Goal: Task Accomplishment & Management: Manage account settings

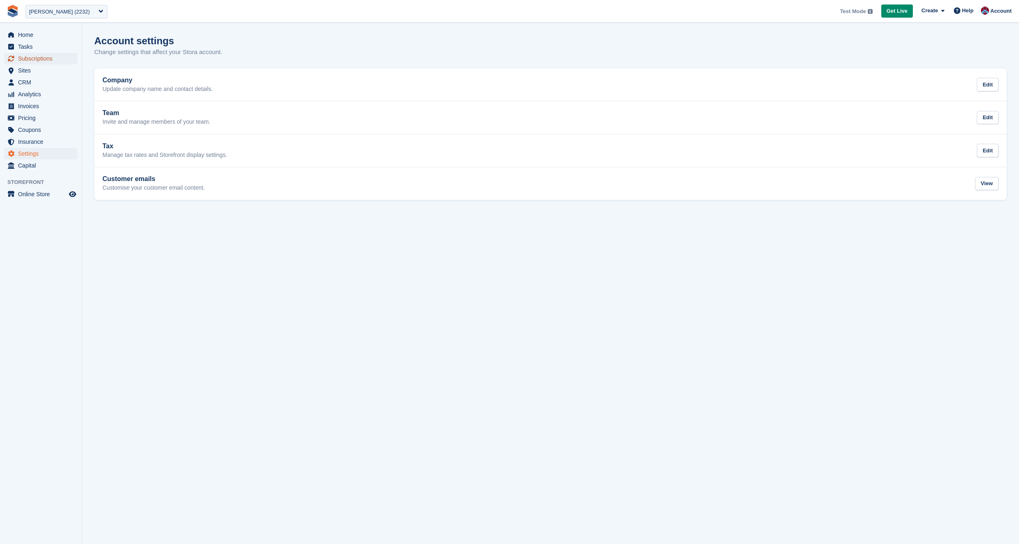
click at [28, 59] on span "Subscriptions" at bounding box center [42, 58] width 49 height 11
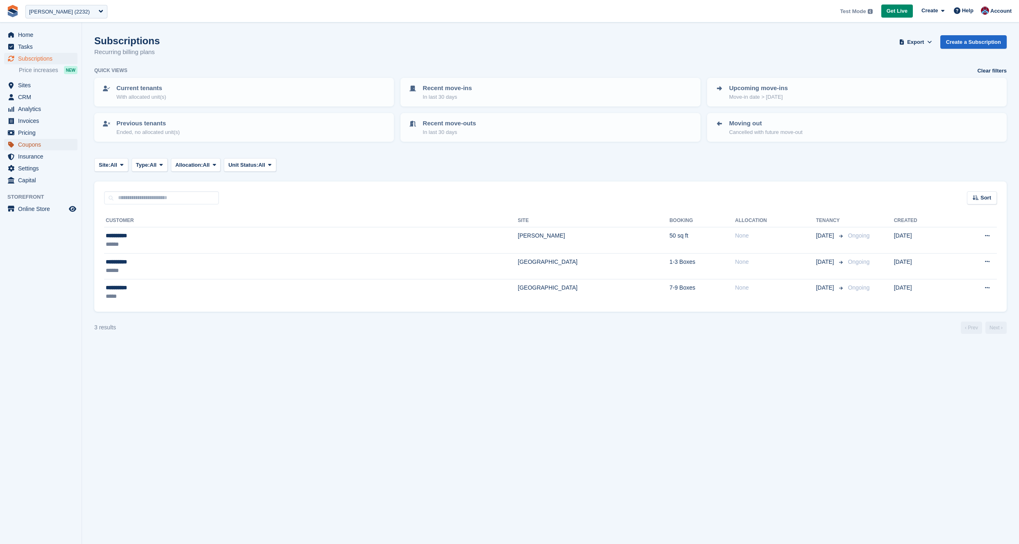
click at [23, 142] on span "Coupons" at bounding box center [42, 144] width 49 height 11
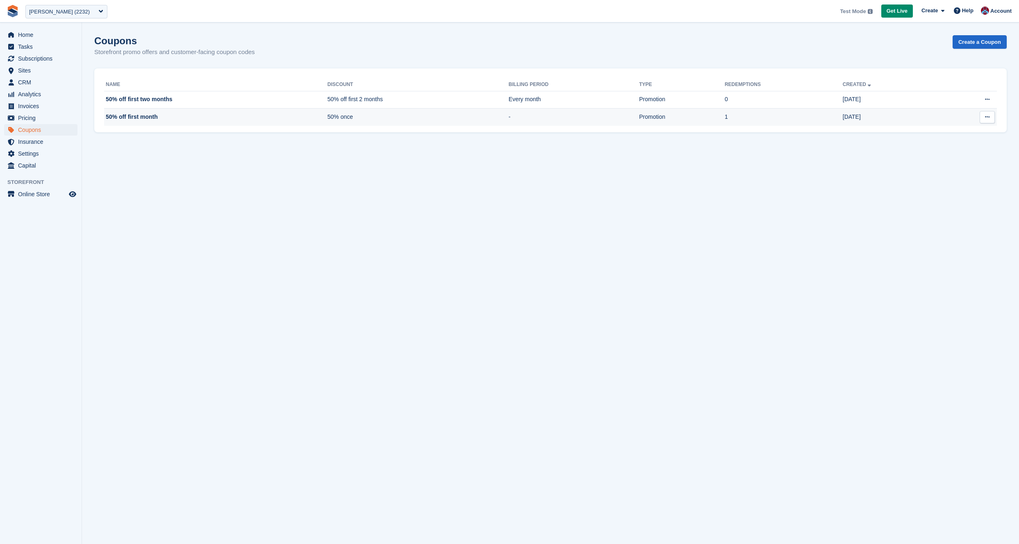
click at [145, 119] on td "50% off first month" at bounding box center [215, 117] width 223 height 17
click at [970, 48] on link "Create a Coupon" at bounding box center [979, 42] width 54 height 14
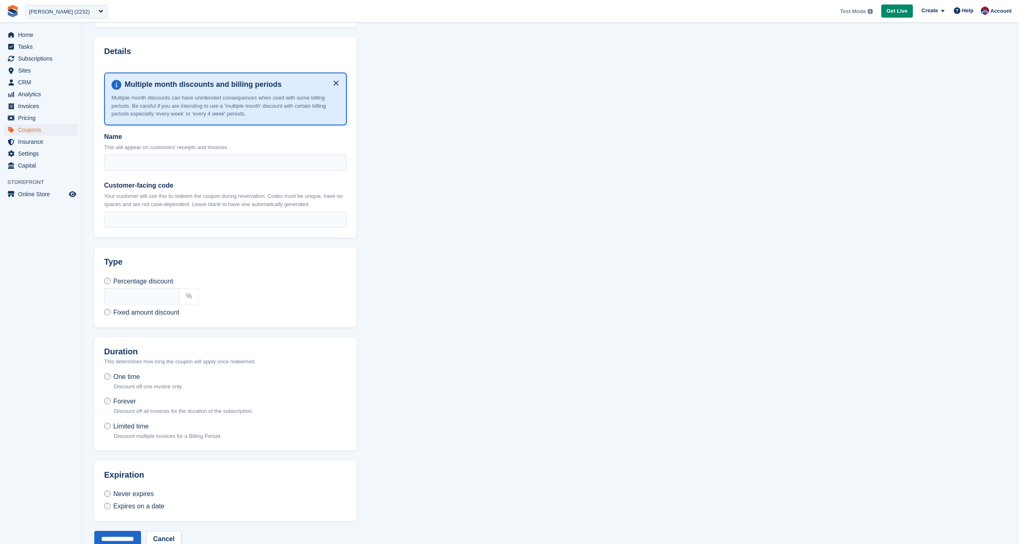
scroll to position [133, 0]
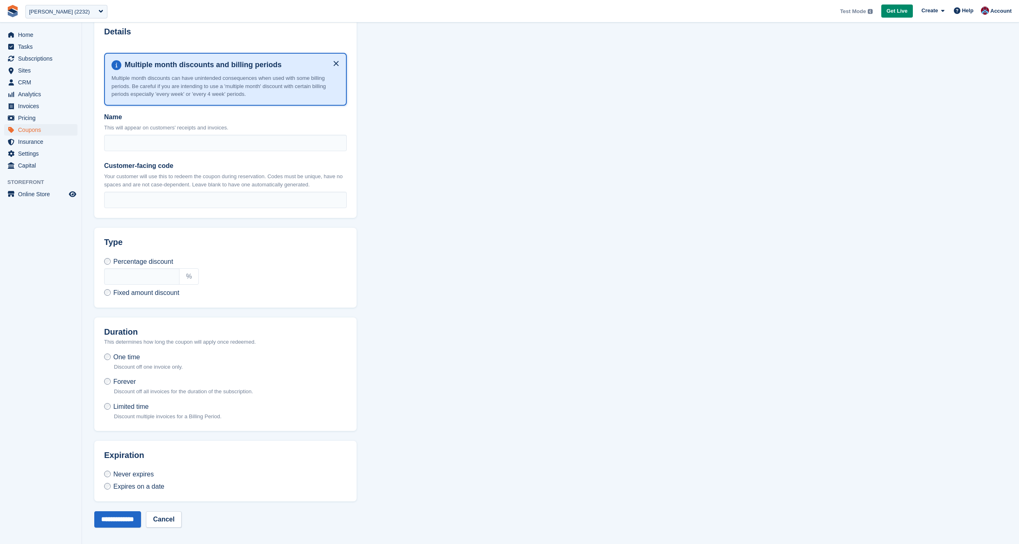
click at [120, 380] on span "Forever" at bounding box center [124, 381] width 23 height 7
click at [116, 294] on span "Fixed amount discount" at bounding box center [146, 292] width 66 height 7
click at [131, 405] on span "Limited time" at bounding box center [130, 406] width 35 height 7
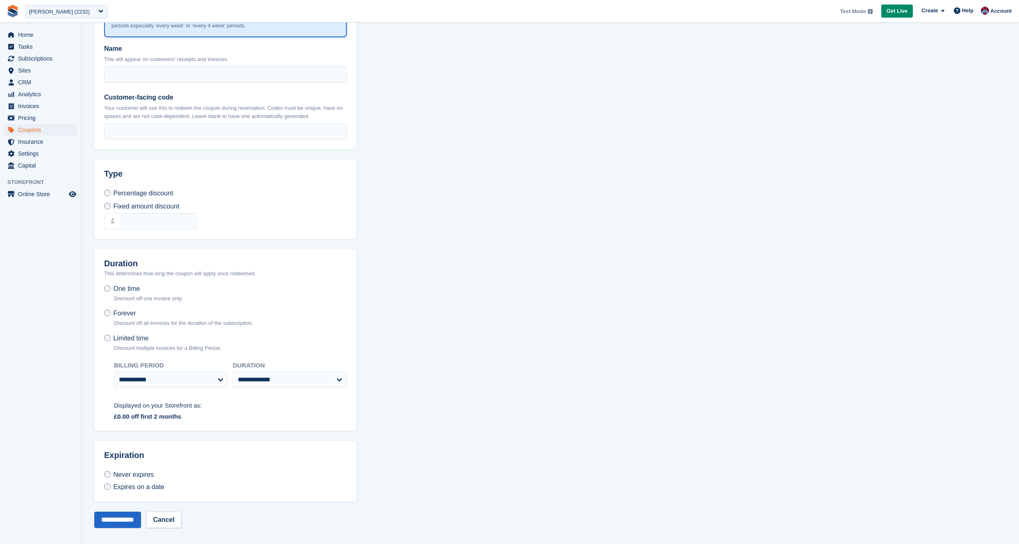
scroll to position [0, 0]
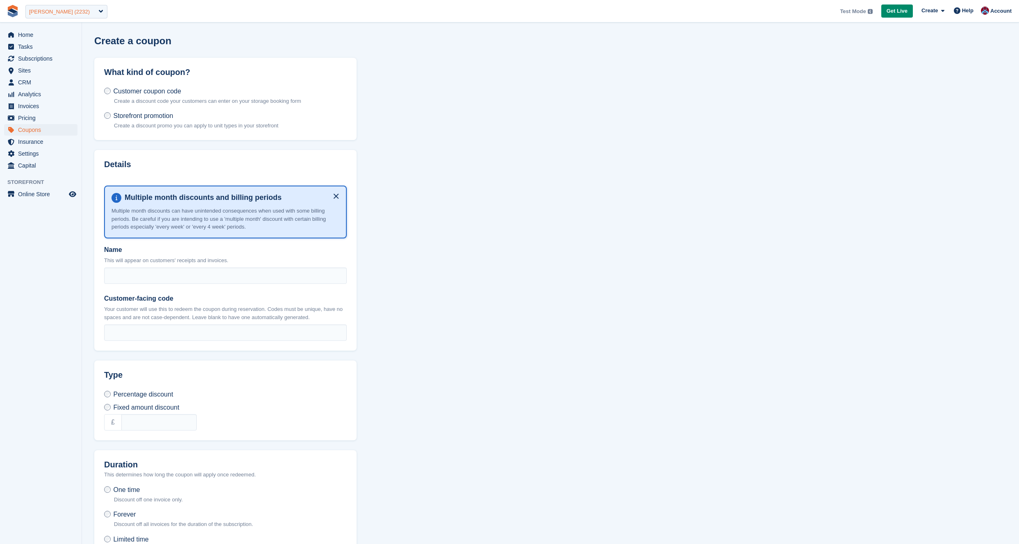
click at [77, 16] on div "MoveMate (2232)" at bounding box center [66, 12] width 82 height 14
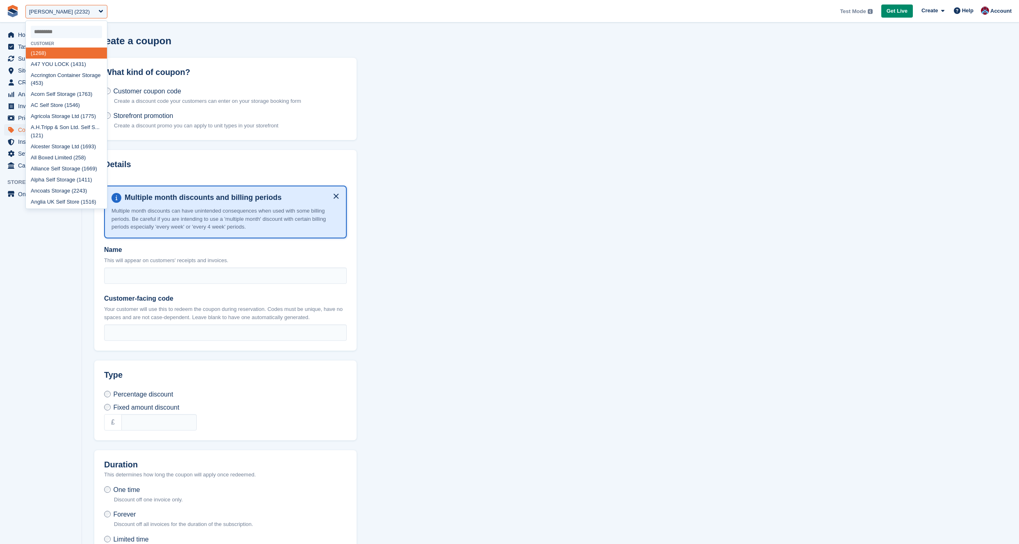
click at [475, 45] on div "Create a coupon" at bounding box center [550, 45] width 912 height 21
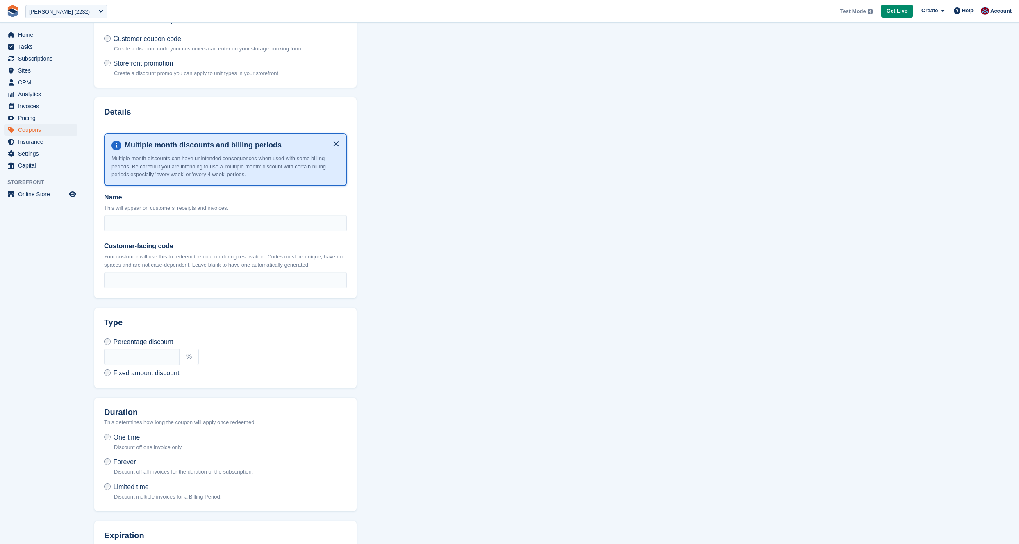
click at [178, 69] on p "Create a discount promo you can apply to unit types in your storefront" at bounding box center [196, 73] width 164 height 8
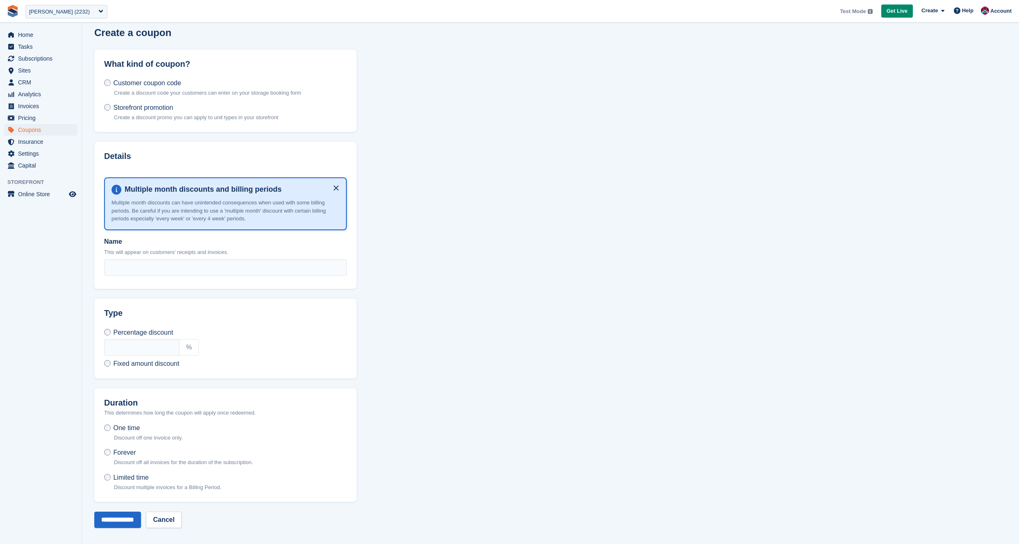
click at [148, 85] on span "Customer coupon code" at bounding box center [147, 82] width 68 height 7
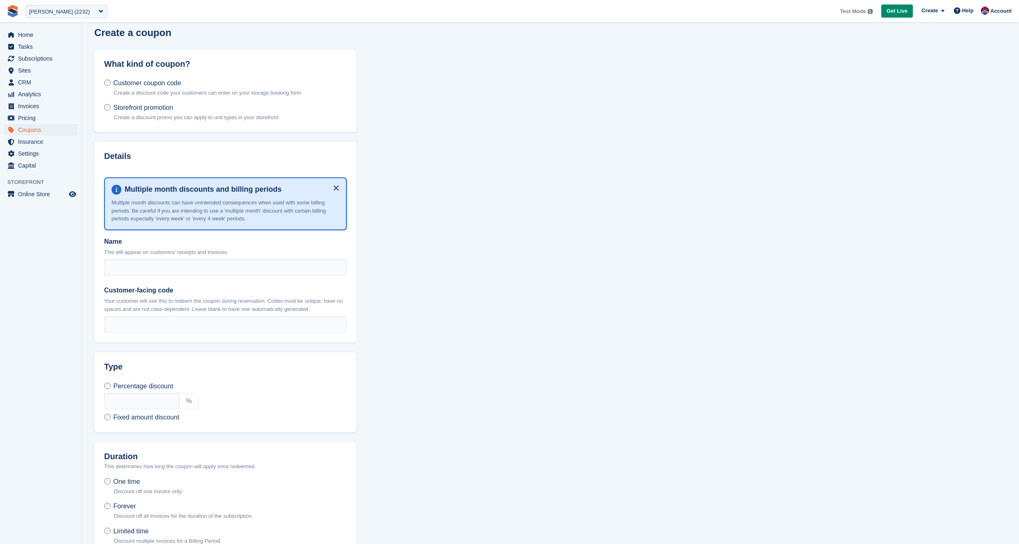
scroll to position [9, 0]
click at [142, 110] on span "Storefront promotion" at bounding box center [143, 107] width 60 height 7
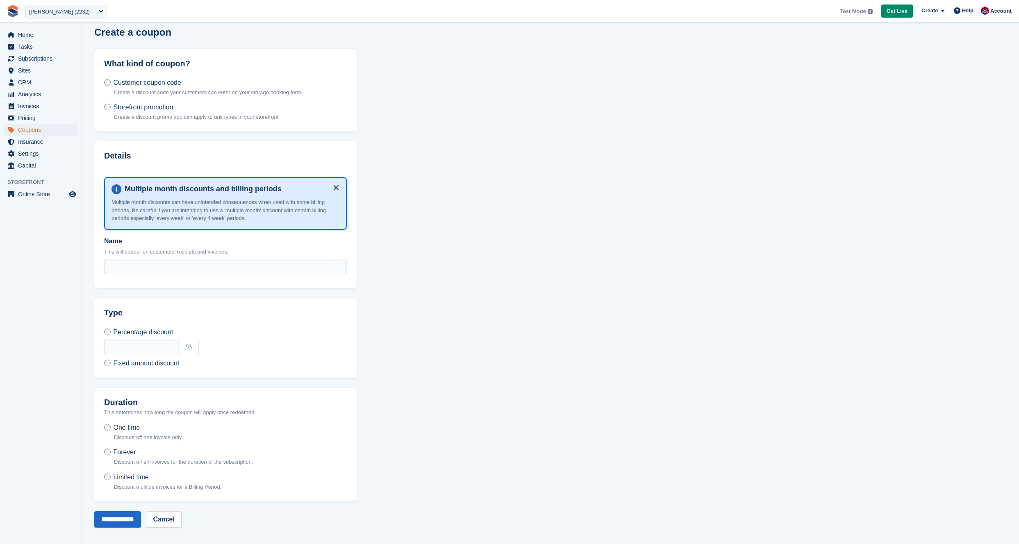
scroll to position [8, 0]
click at [124, 366] on div "Fixed amount discount £" at bounding box center [225, 364] width 243 height 10
click at [126, 363] on span "Fixed amount discount" at bounding box center [146, 363] width 66 height 7
click at [128, 329] on span "Percentage discount" at bounding box center [143, 332] width 60 height 7
click at [45, 131] on span "Coupons" at bounding box center [42, 129] width 49 height 11
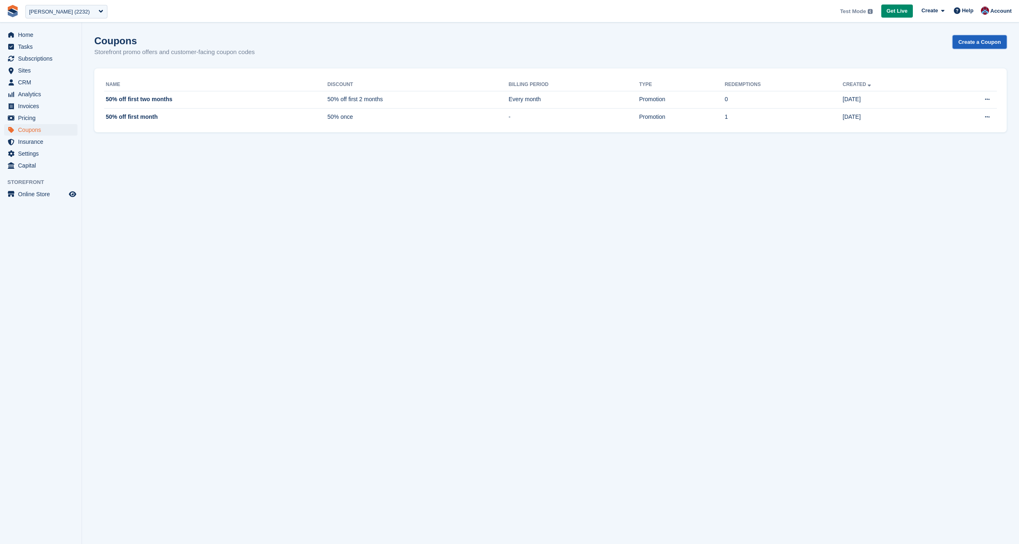
click at [961, 41] on link "Create a Coupon" at bounding box center [979, 42] width 54 height 14
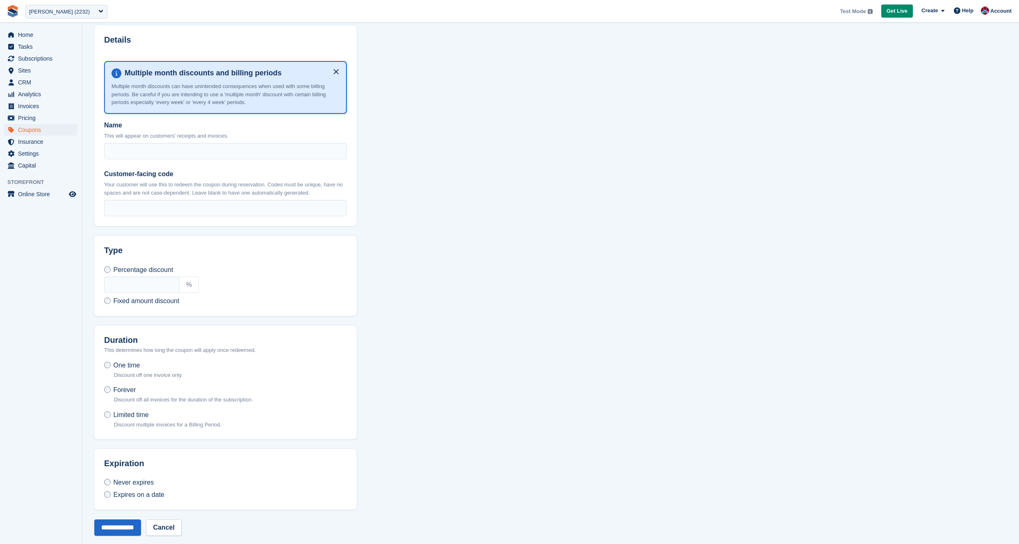
scroll to position [133, 0]
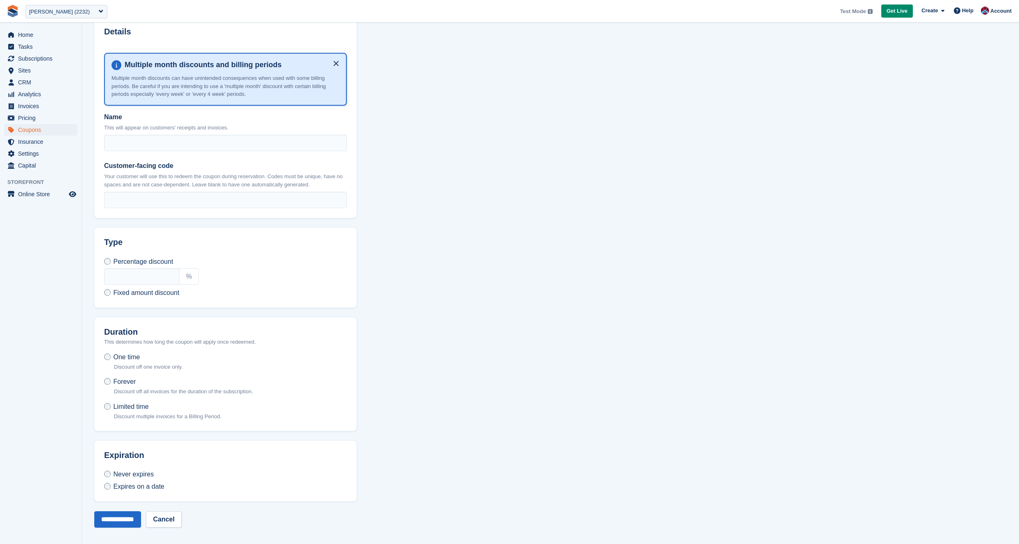
click at [122, 295] on label "Fixed amount discount" at bounding box center [141, 292] width 75 height 9
drag, startPoint x: 123, startPoint y: 380, endPoint x: 123, endPoint y: 384, distance: 4.1
click at [123, 380] on span "Forever" at bounding box center [124, 381] width 23 height 7
click at [135, 410] on label "Limited time Discount multiple invoices for a Billing Period." at bounding box center [162, 411] width 117 height 18
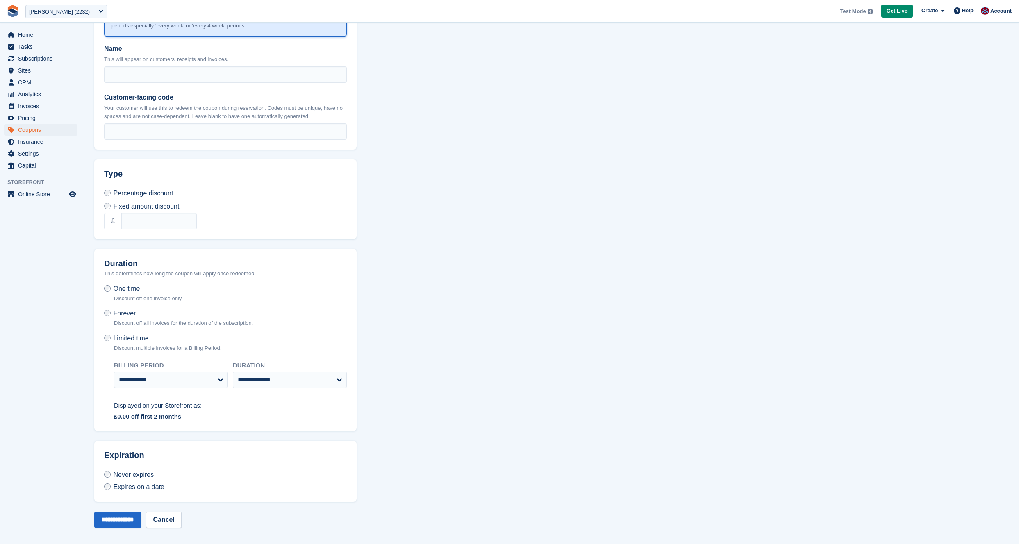
click at [126, 325] on label "Forever Discount off all invoices for the duration of the subscription." at bounding box center [178, 320] width 149 height 22
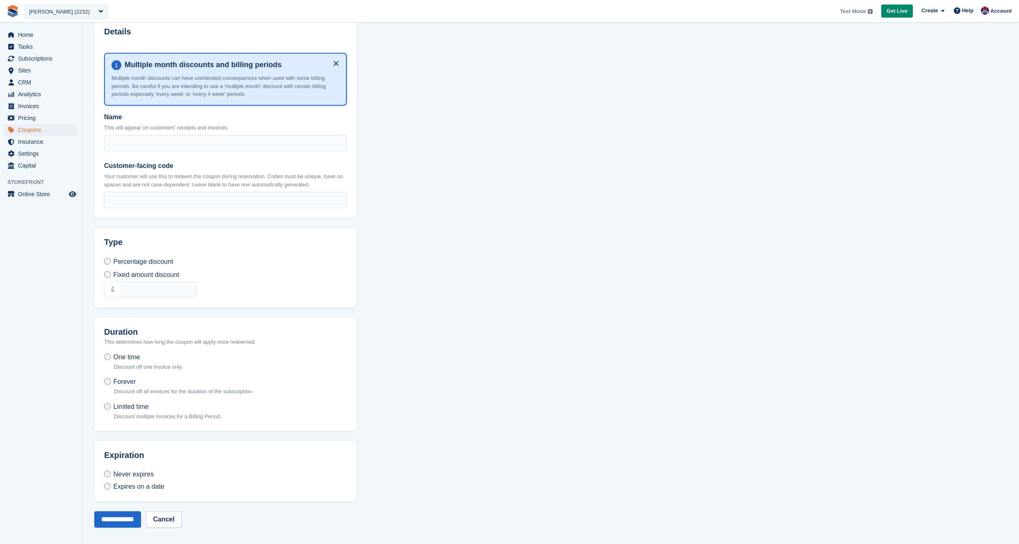
click at [133, 483] on span "Expires on a date" at bounding box center [138, 486] width 51 height 7
click at [24, 32] on span "Home" at bounding box center [42, 34] width 49 height 11
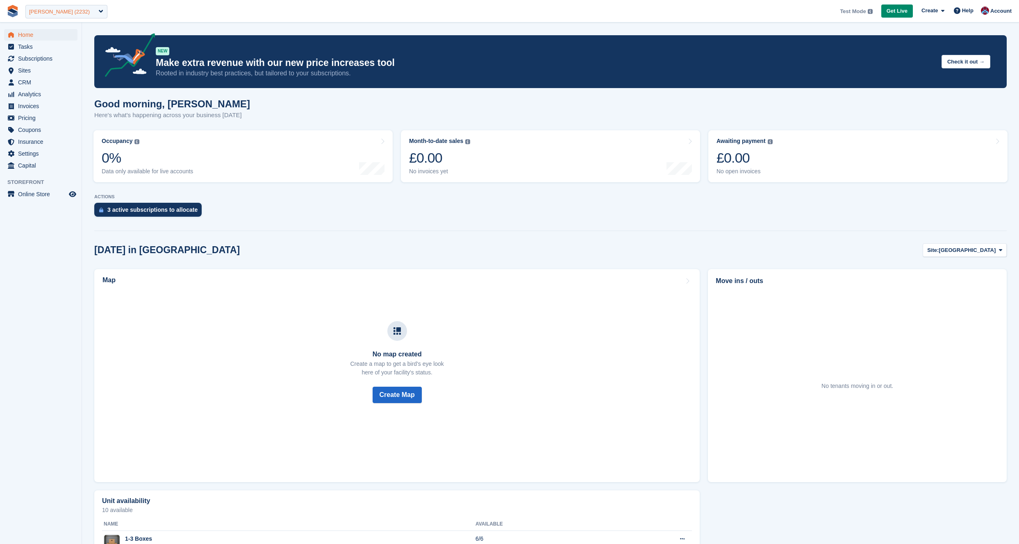
click at [96, 13] on div "[PERSON_NAME] (2232)" at bounding box center [66, 12] width 82 height 14
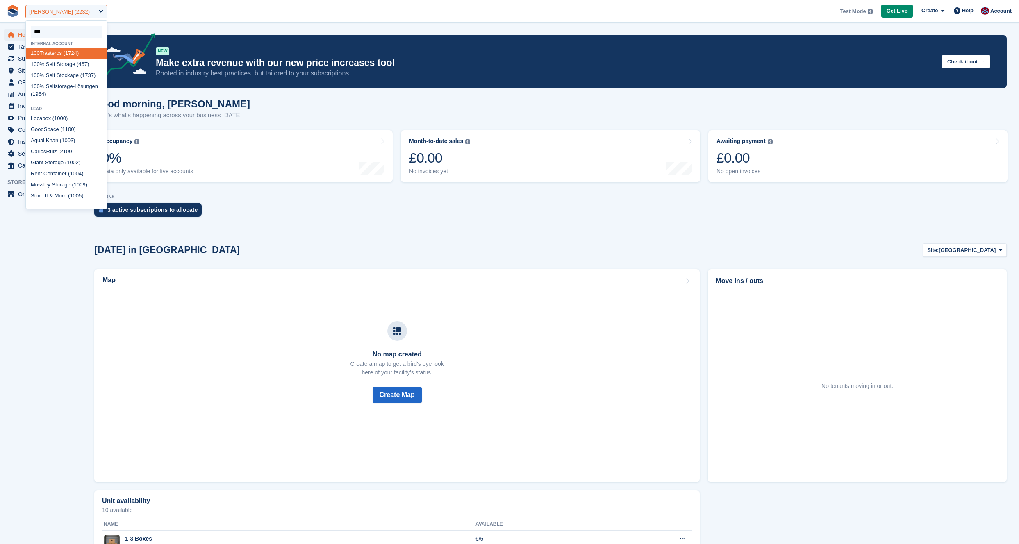
type input "****"
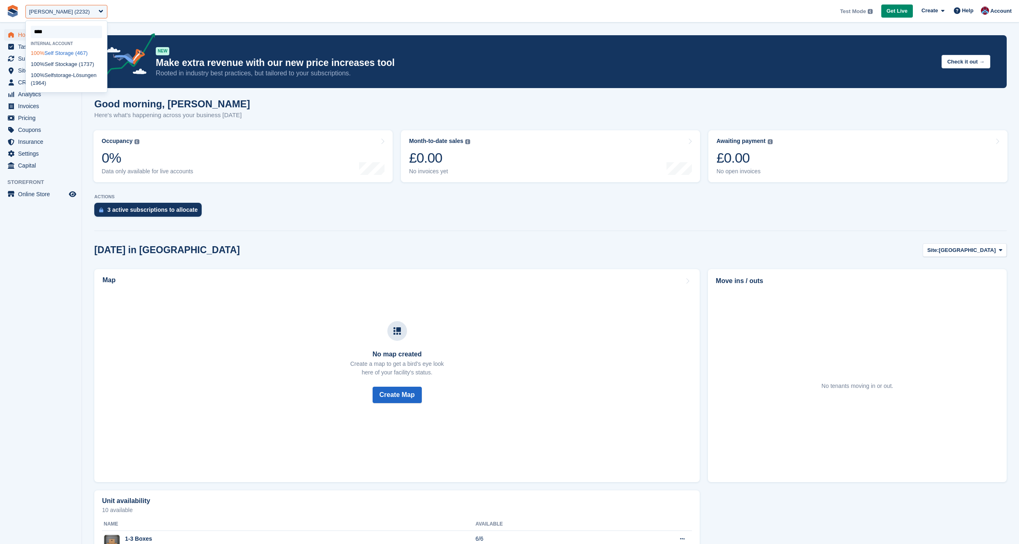
click at [75, 54] on div "100% Self Storage (467)" at bounding box center [66, 53] width 81 height 11
select select "***"
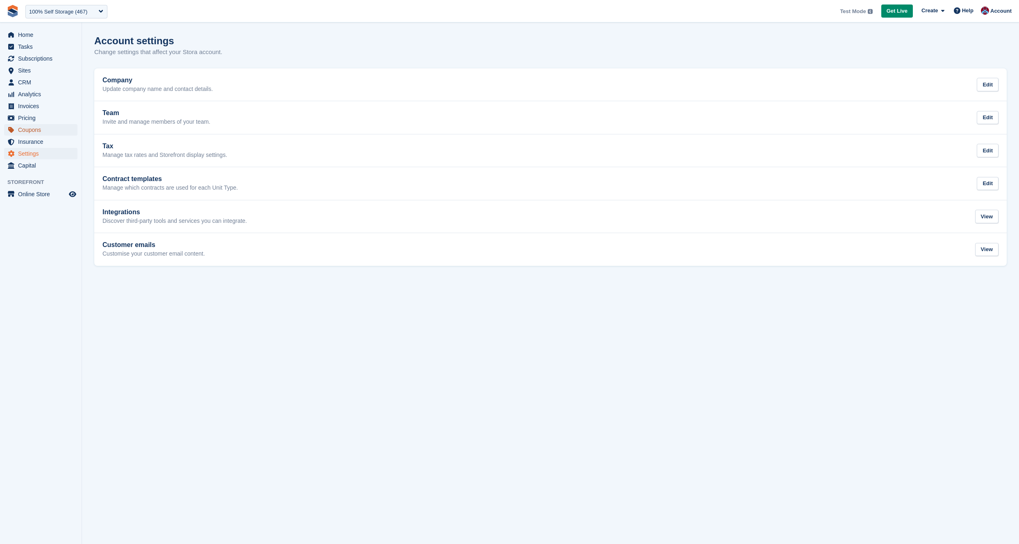
click at [25, 129] on span "Coupons" at bounding box center [42, 129] width 49 height 11
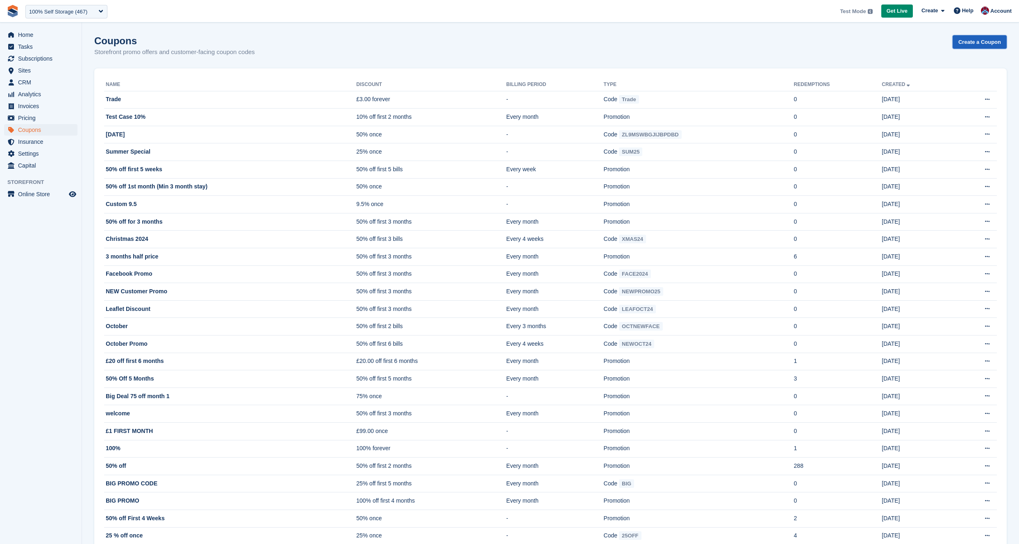
click at [970, 45] on link "Create a Coupon" at bounding box center [979, 42] width 54 height 14
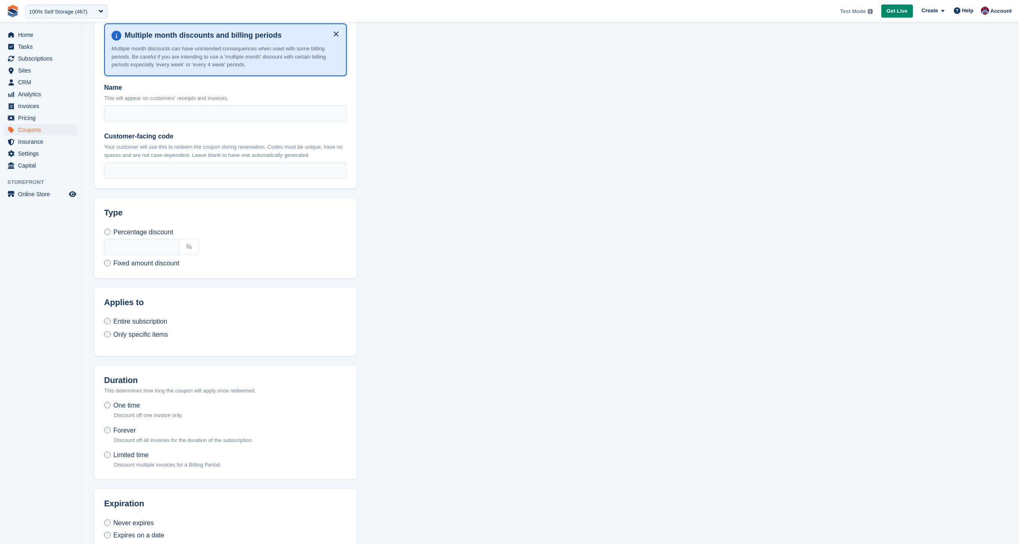
scroll to position [163, 0]
click at [157, 332] on span "Only specific items" at bounding box center [140, 333] width 55 height 7
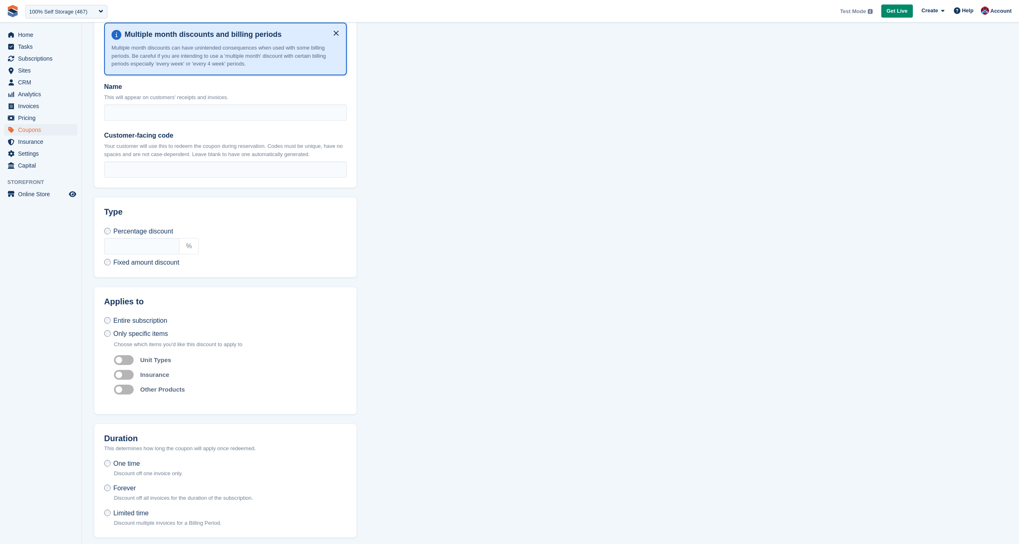
click at [127, 389] on label "Auto apply to custom products" at bounding box center [125, 389] width 23 height 1
click at [126, 375] on label "Auto apply to insurance" at bounding box center [125, 374] width 23 height 1
click at [125, 389] on label "Auto apply to custom products" at bounding box center [125, 389] width 23 height 1
click at [125, 374] on label "Auto apply to insurance" at bounding box center [125, 374] width 23 height 1
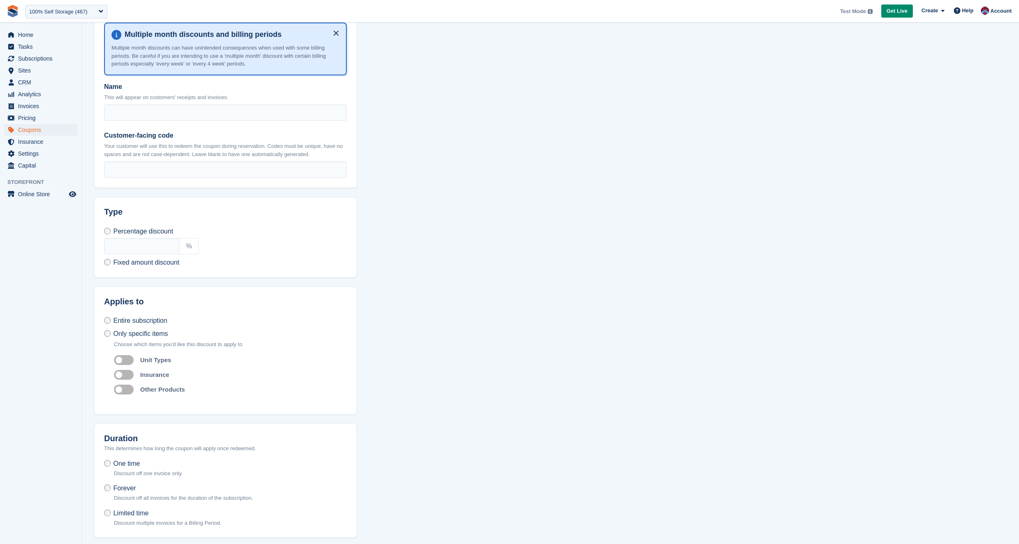
click at [126, 359] on label "Auto apply to unit types" at bounding box center [125, 359] width 23 height 1
click at [127, 375] on label "Auto apply to insurance" at bounding box center [125, 374] width 23 height 1
drag, startPoint x: 131, startPoint y: 388, endPoint x: 127, endPoint y: 380, distance: 9.0
click at [131, 389] on label "Auto apply to custom products" at bounding box center [125, 389] width 23 height 1
click at [126, 375] on label "Auto apply to insurance" at bounding box center [125, 374] width 23 height 1
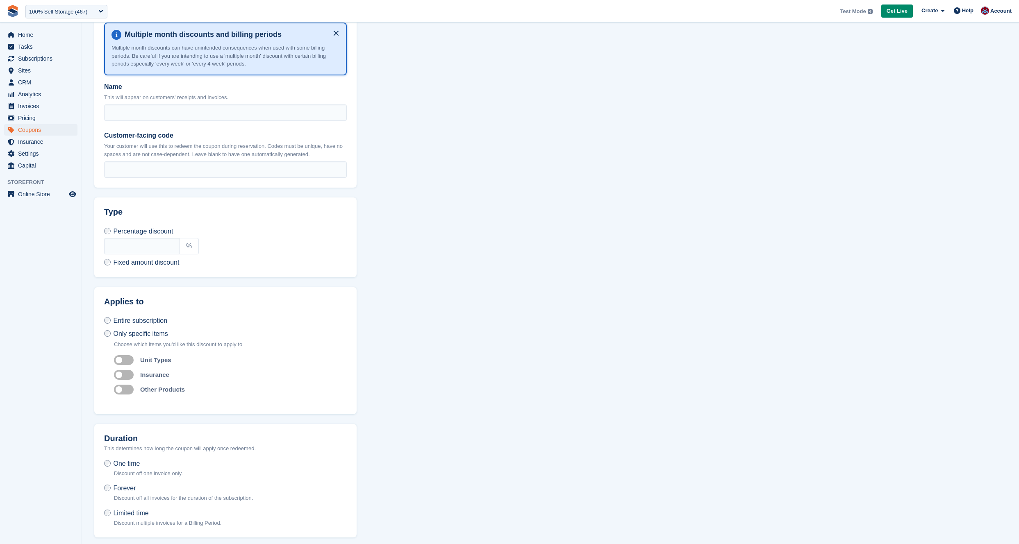
click at [127, 360] on label "Auto apply to unit types" at bounding box center [125, 359] width 23 height 1
click at [130, 389] on label "Auto apply to custom products" at bounding box center [125, 389] width 23 height 1
click at [130, 374] on label "Auto apply to insurance" at bounding box center [125, 374] width 23 height 1
click at [128, 352] on div "Choose which items you'd like this discount to apply to Auto apply to unit type…" at bounding box center [230, 368] width 233 height 54
click at [125, 360] on label "Auto apply to unit types" at bounding box center [125, 359] width 23 height 1
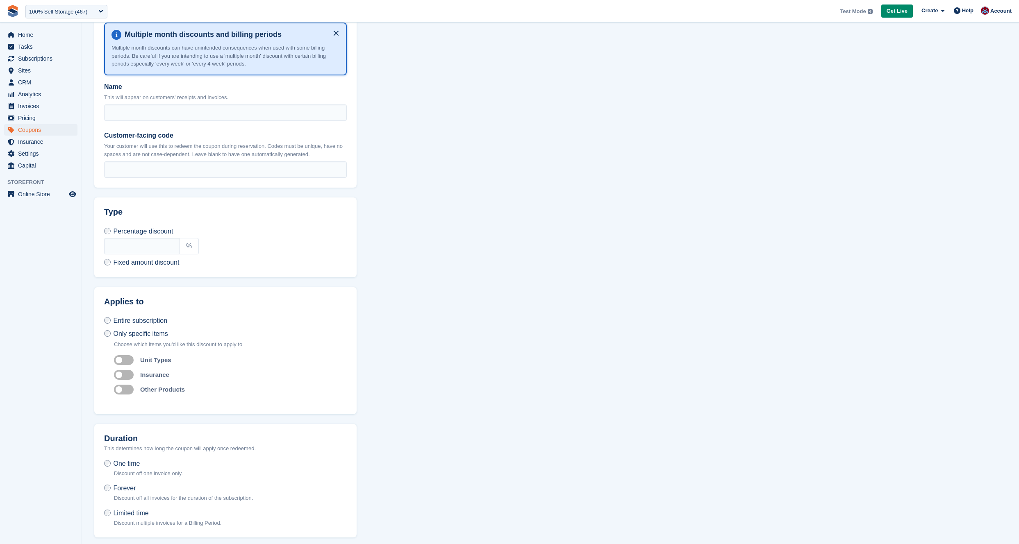
click at [121, 318] on span "Entire subscription" at bounding box center [140, 320] width 54 height 7
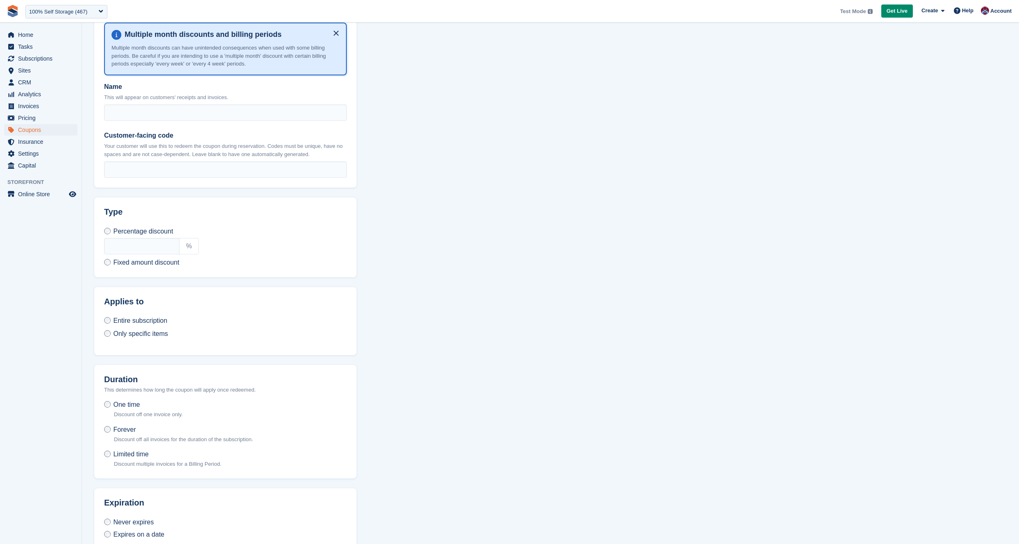
click at [118, 334] on span "Only specific items" at bounding box center [140, 333] width 55 height 7
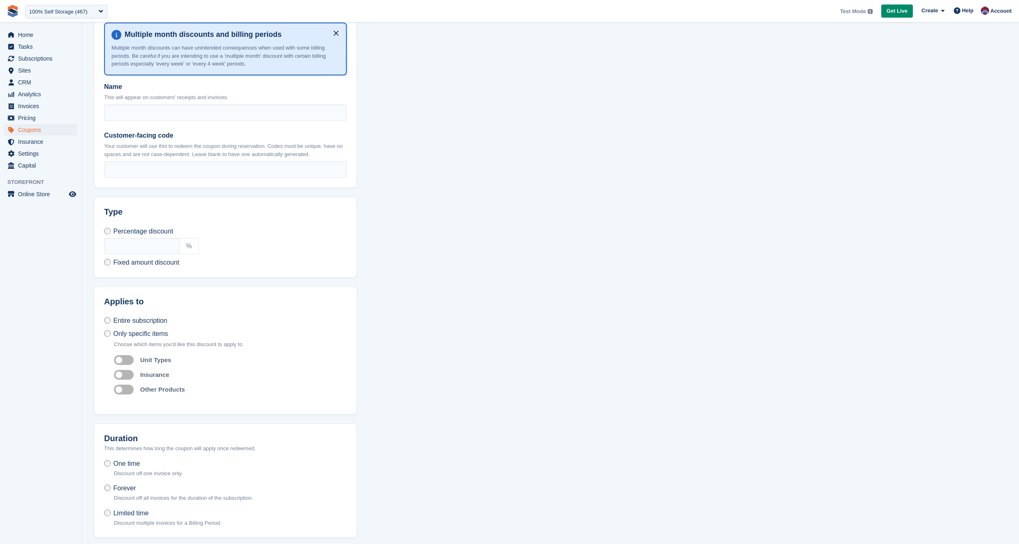
click at [124, 359] on label "Auto apply to unit types" at bounding box center [125, 359] width 23 height 1
click at [127, 374] on label "Auto apply to insurance" at bounding box center [125, 374] width 23 height 1
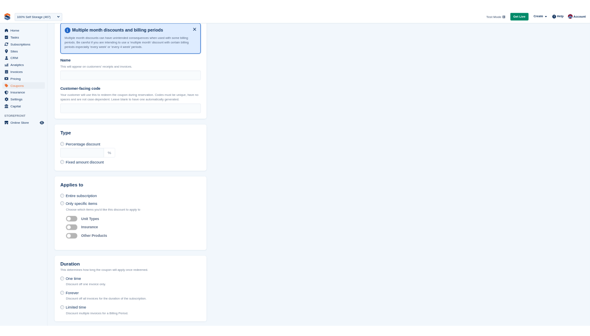
scroll to position [270, 0]
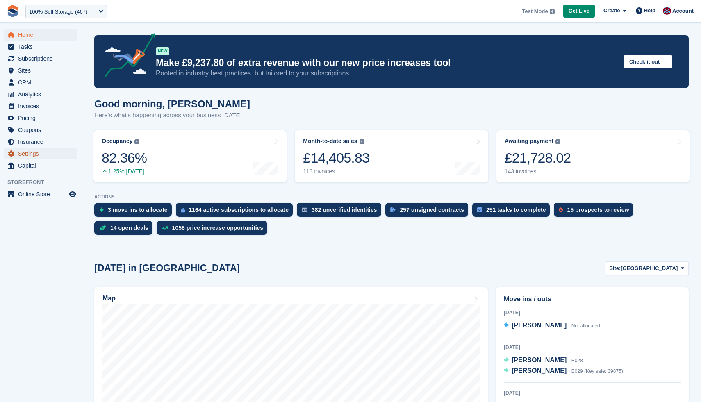
click at [26, 159] on span "Settings" at bounding box center [42, 153] width 49 height 11
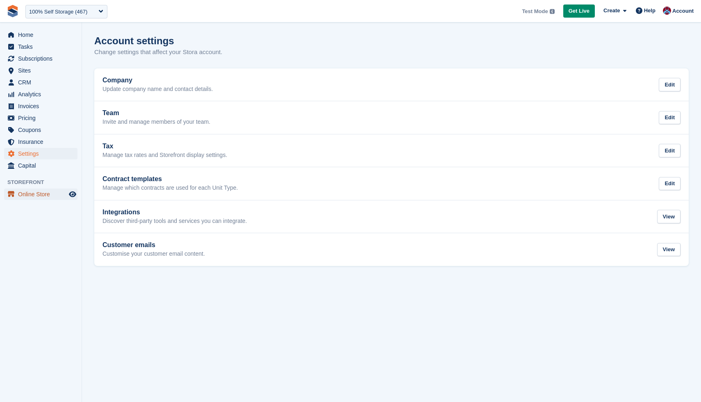
click at [26, 193] on span "Online Store" at bounding box center [42, 194] width 49 height 11
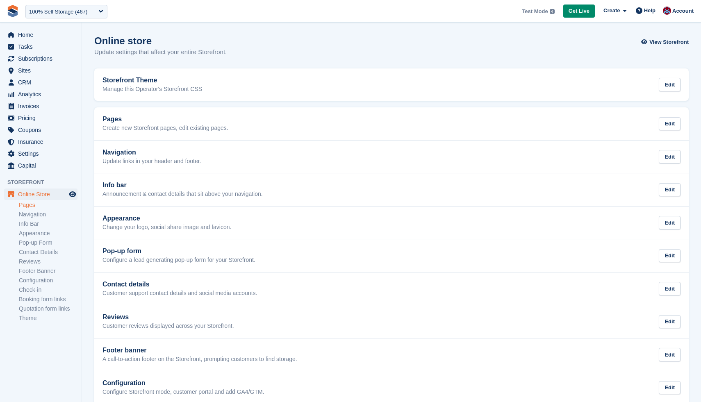
click at [30, 205] on link "Pages" at bounding box center [48, 205] width 59 height 8
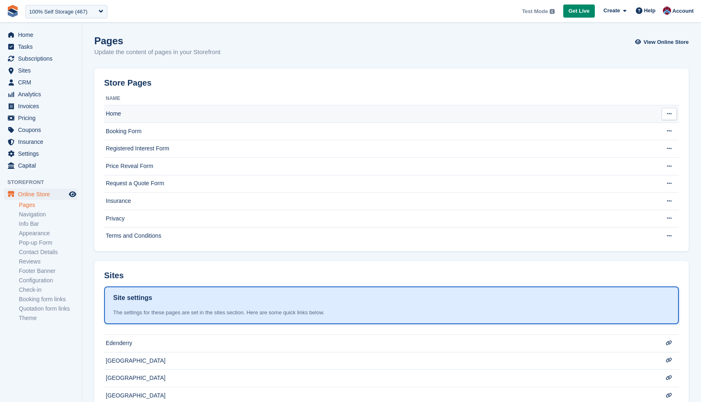
click at [118, 113] on td "Home" at bounding box center [377, 114] width 546 height 18
click at [116, 112] on td "Home" at bounding box center [377, 114] width 546 height 18
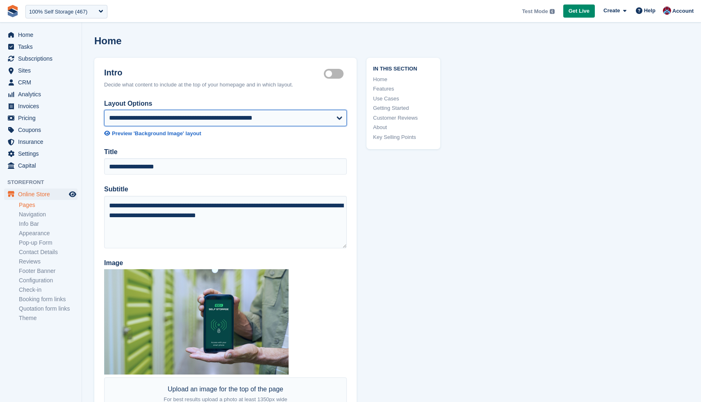
click at [227, 116] on select "**********" at bounding box center [225, 118] width 243 height 16
drag, startPoint x: 185, startPoint y: 136, endPoint x: 676, endPoint y: 3, distance: 508.4
click at [227, 121] on select "**********" at bounding box center [225, 118] width 243 height 16
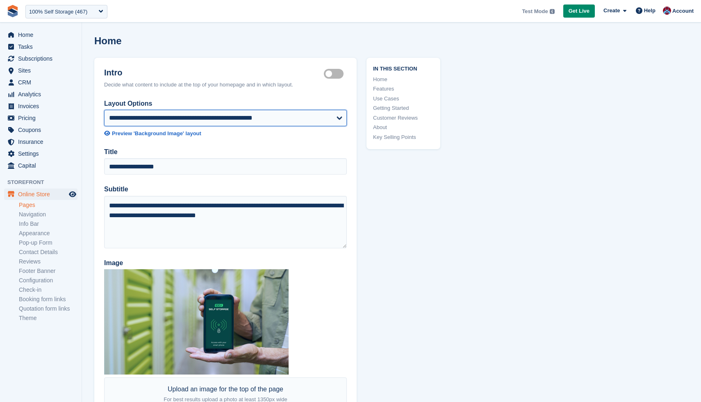
click at [154, 123] on select "**********" at bounding box center [225, 118] width 243 height 16
drag, startPoint x: 159, startPoint y: 107, endPoint x: 164, endPoint y: 117, distance: 10.7
click at [164, 117] on select "**********" at bounding box center [225, 118] width 243 height 16
click at [180, 111] on select "**********" at bounding box center [225, 118] width 243 height 16
click at [104, 110] on select "**********" at bounding box center [225, 118] width 243 height 16
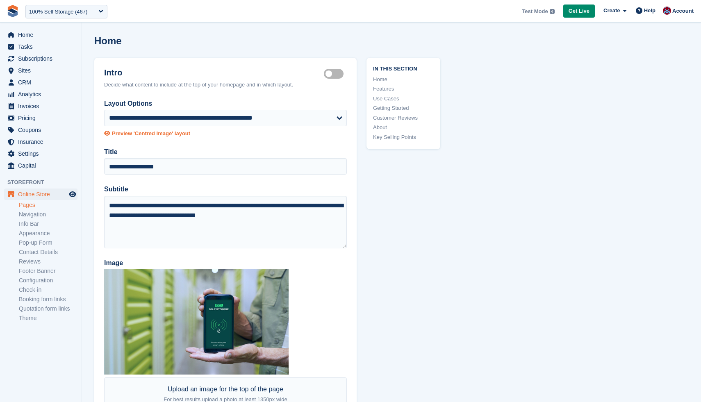
click at [177, 137] on div "Preview 'Centred Image' layout" at bounding box center [151, 133] width 78 height 8
click at [327, 115] on select "**********" at bounding box center [225, 118] width 243 height 16
select select "**********"
click at [104, 110] on select "**********" at bounding box center [225, 118] width 243 height 16
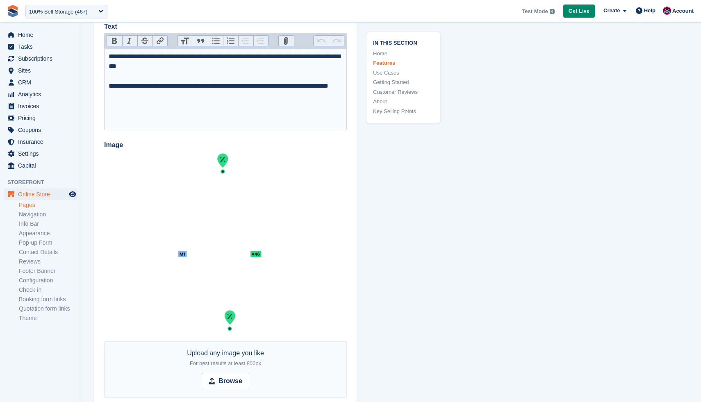
scroll to position [926, 0]
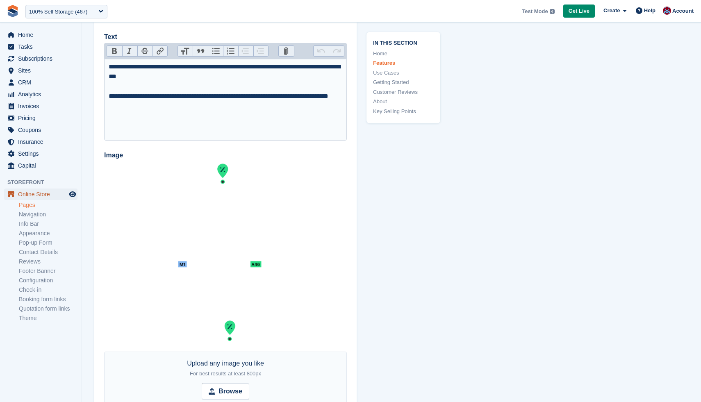
click at [23, 193] on span "Online Store" at bounding box center [42, 194] width 49 height 11
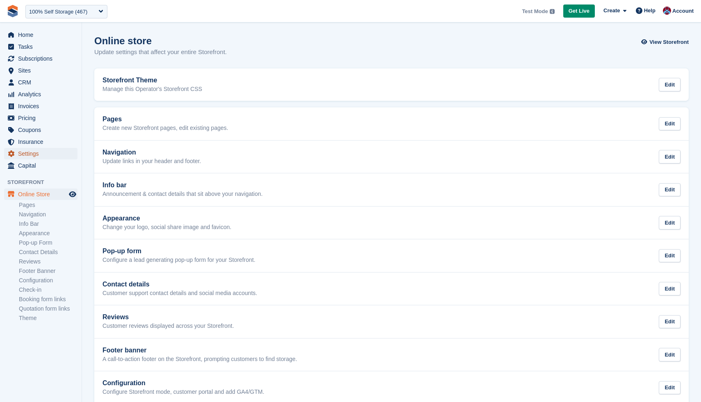
click at [34, 152] on span "Settings" at bounding box center [42, 153] width 49 height 11
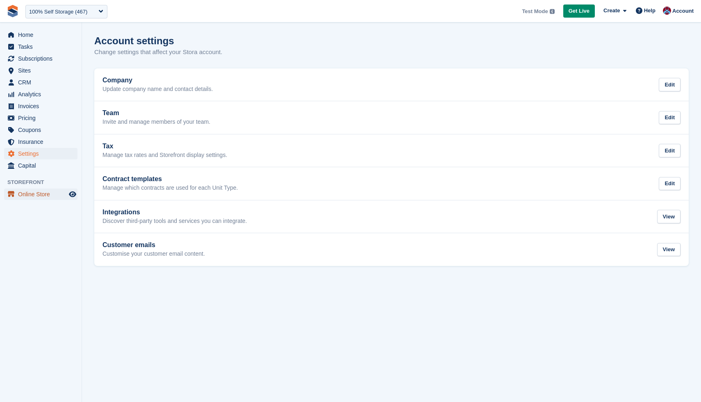
click at [21, 195] on span "Online Store" at bounding box center [42, 194] width 49 height 11
